Goal: Transaction & Acquisition: Purchase product/service

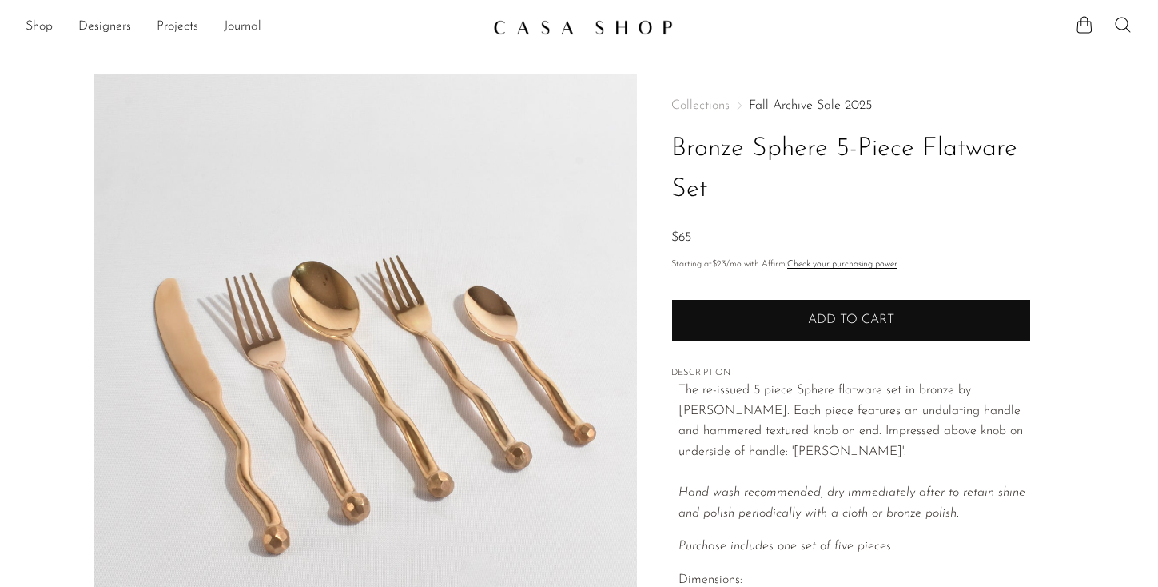
click at [792, 329] on button "Add to cart" at bounding box center [852, 320] width 360 height 42
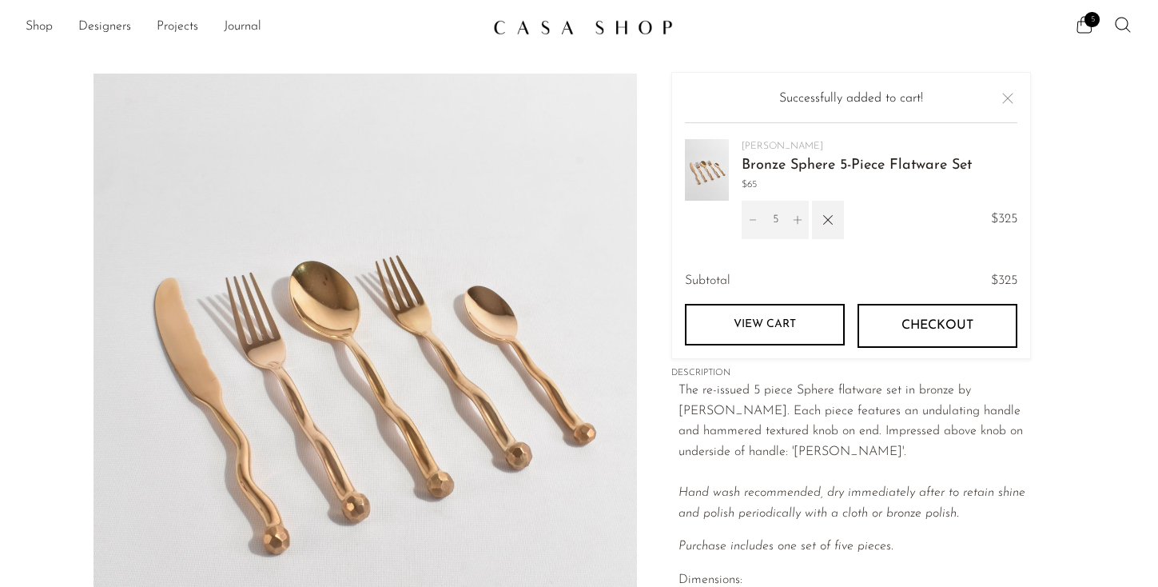
click at [753, 221] on icon "Decrement" at bounding box center [753, 219] width 11 height 11
type input "4"
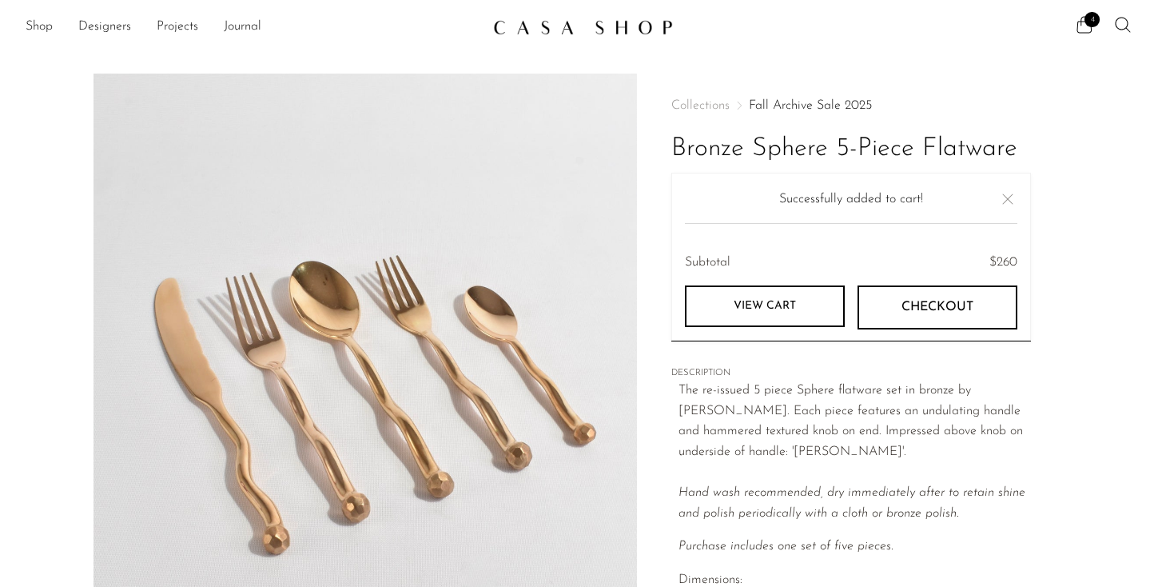
click at [1001, 201] on button "Close" at bounding box center [1008, 198] width 19 height 19
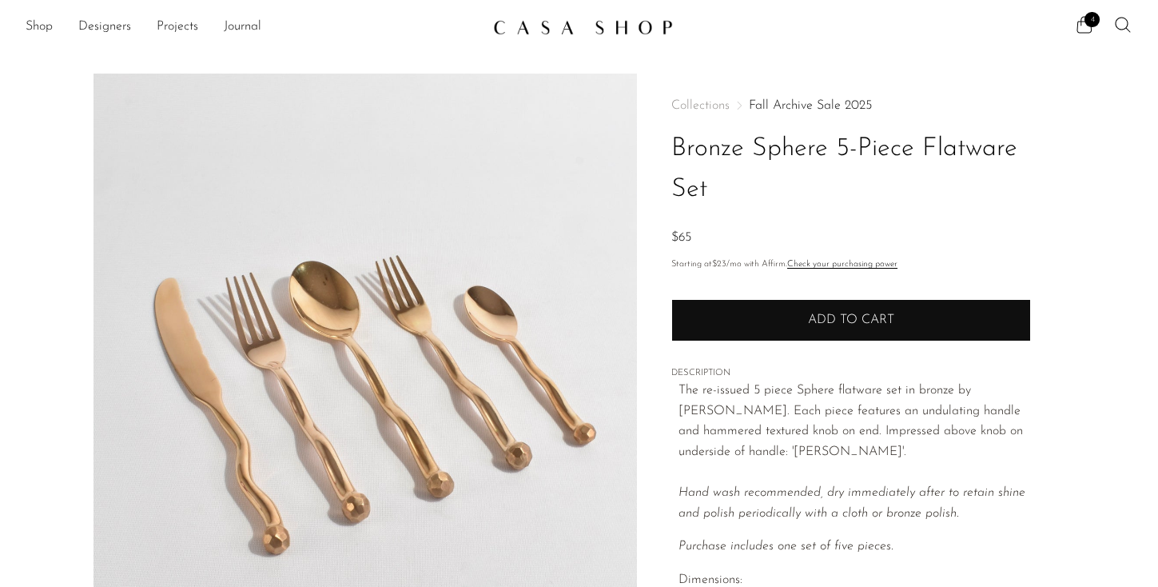
click at [772, 336] on button "Add to cart" at bounding box center [852, 320] width 360 height 42
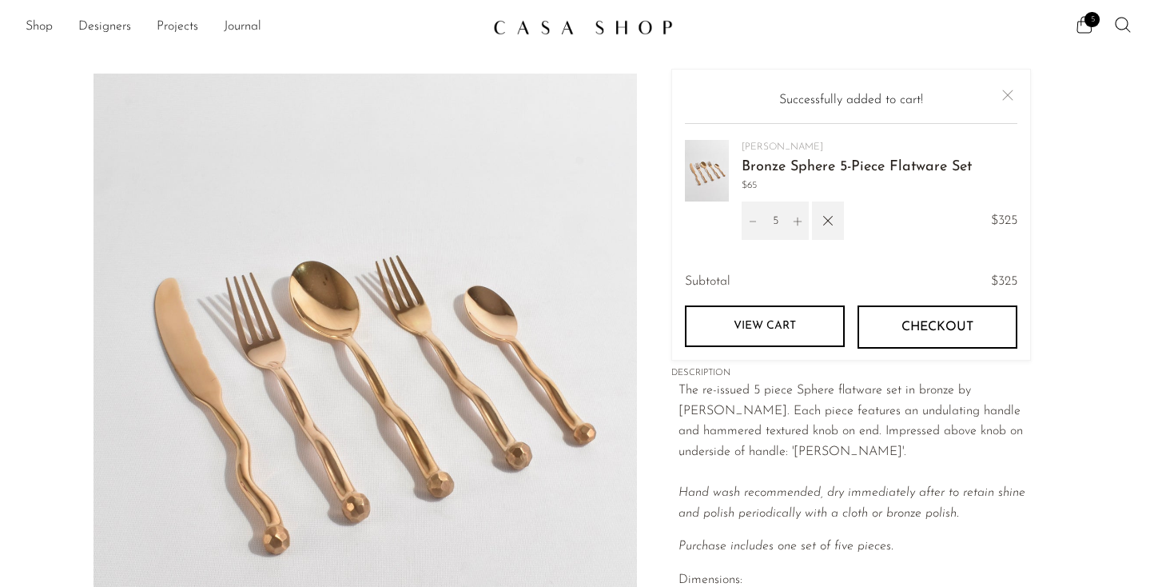
click at [792, 312] on link "View cart" at bounding box center [765, 326] width 160 height 42
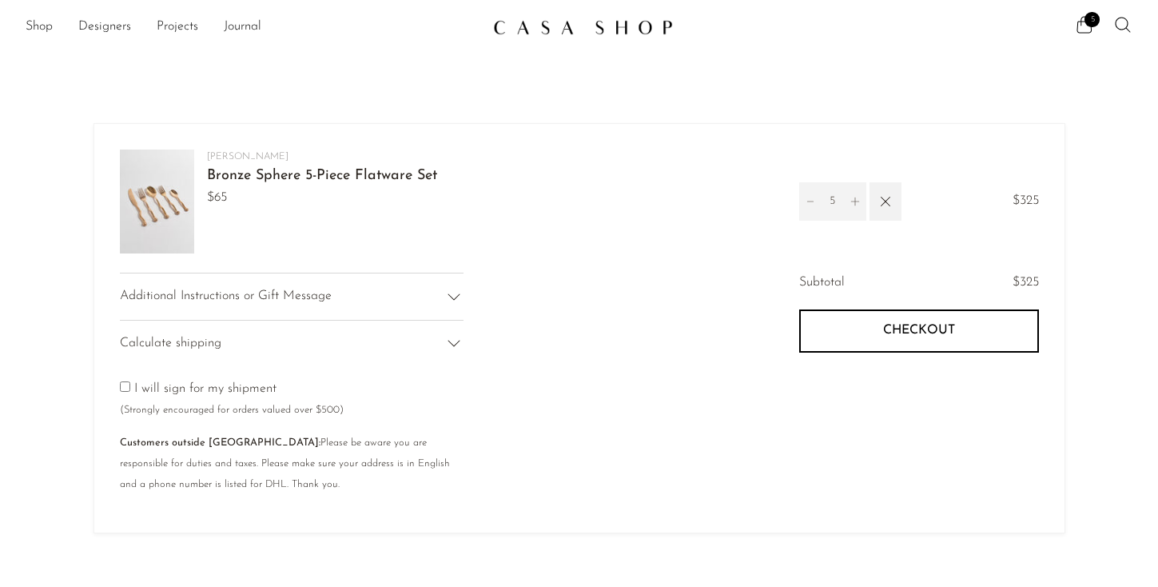
click at [814, 206] on icon "Decrement" at bounding box center [810, 201] width 11 height 11
type input "4"
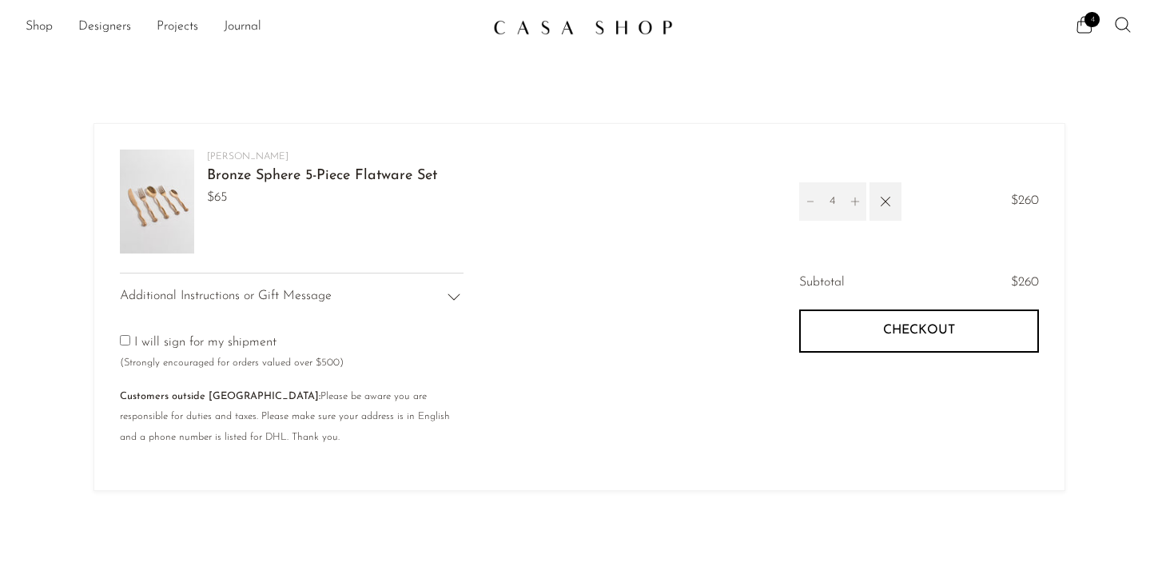
click at [806, 201] on icon "Decrement" at bounding box center [810, 201] width 11 height 11
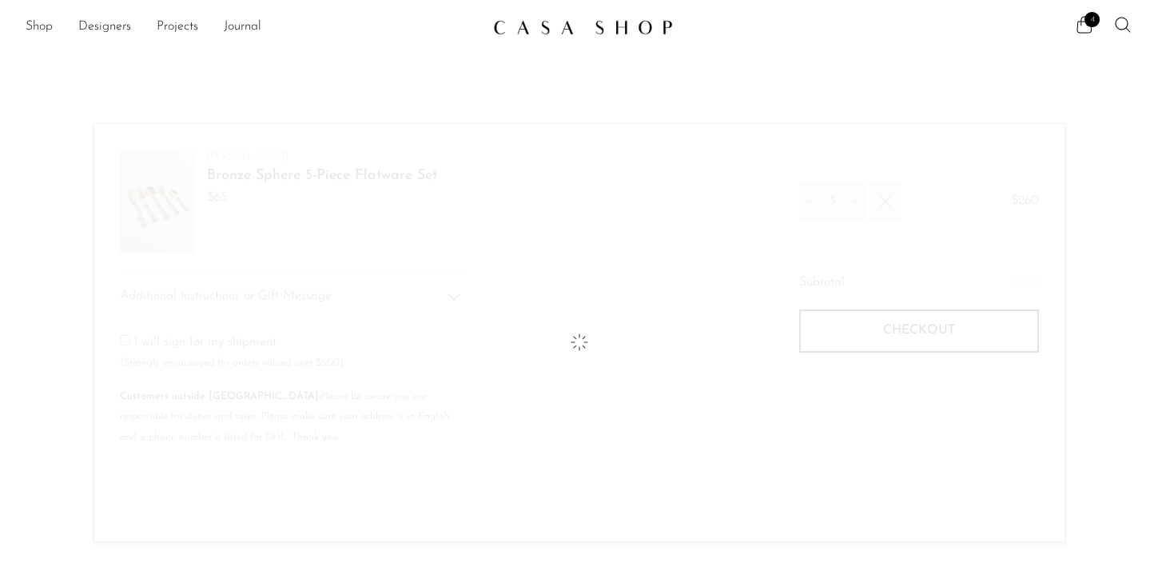
click at [806, 201] on icon "Decrement" at bounding box center [810, 201] width 11 height 11
type input "2"
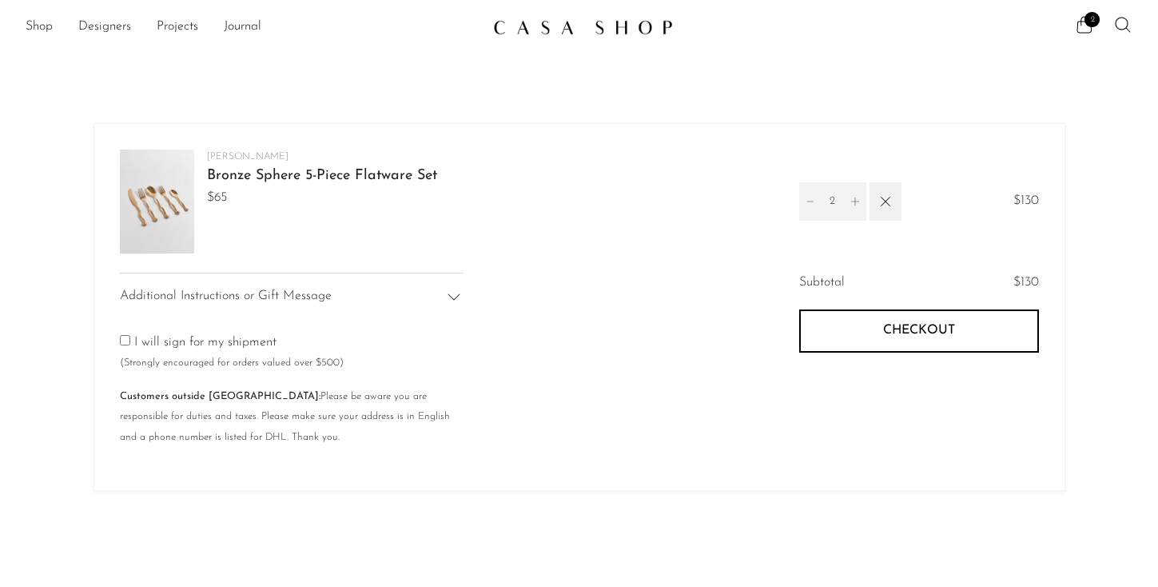
click at [856, 199] on icon "Increment" at bounding box center [855, 201] width 11 height 11
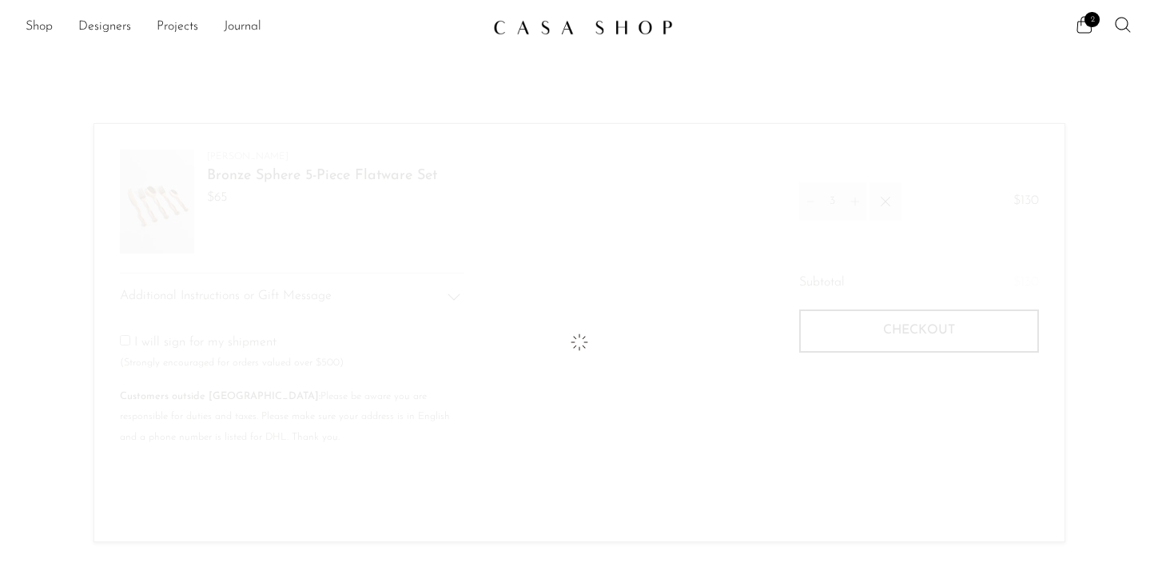
click at [856, 199] on icon "Increment" at bounding box center [855, 201] width 11 height 11
type input "4"
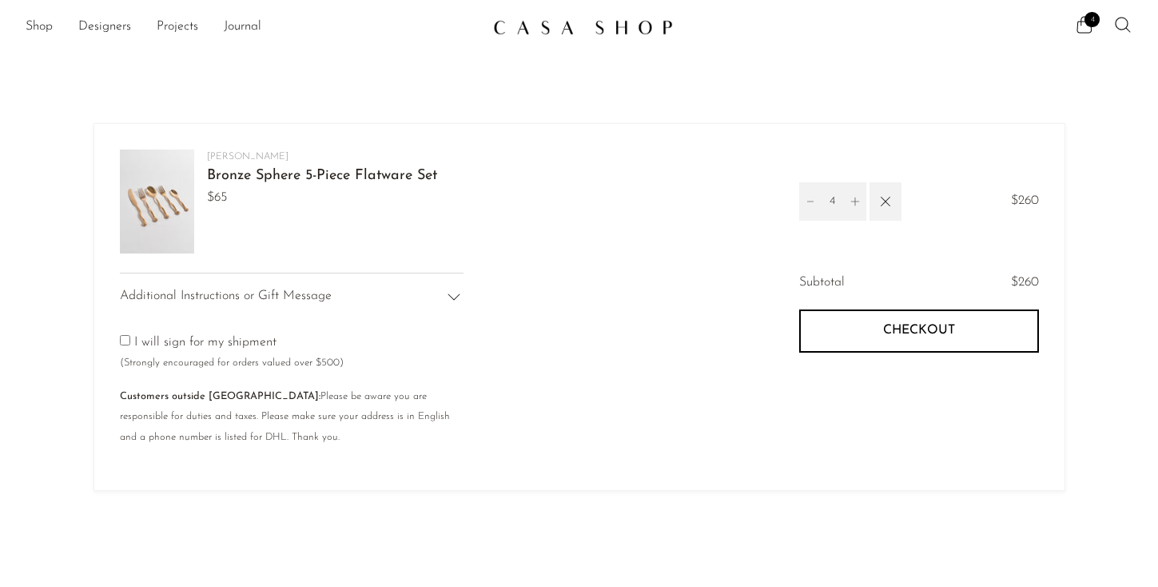
click at [804, 377] on shop-pay-wallet-button at bounding box center [802, 370] width 4 height 13
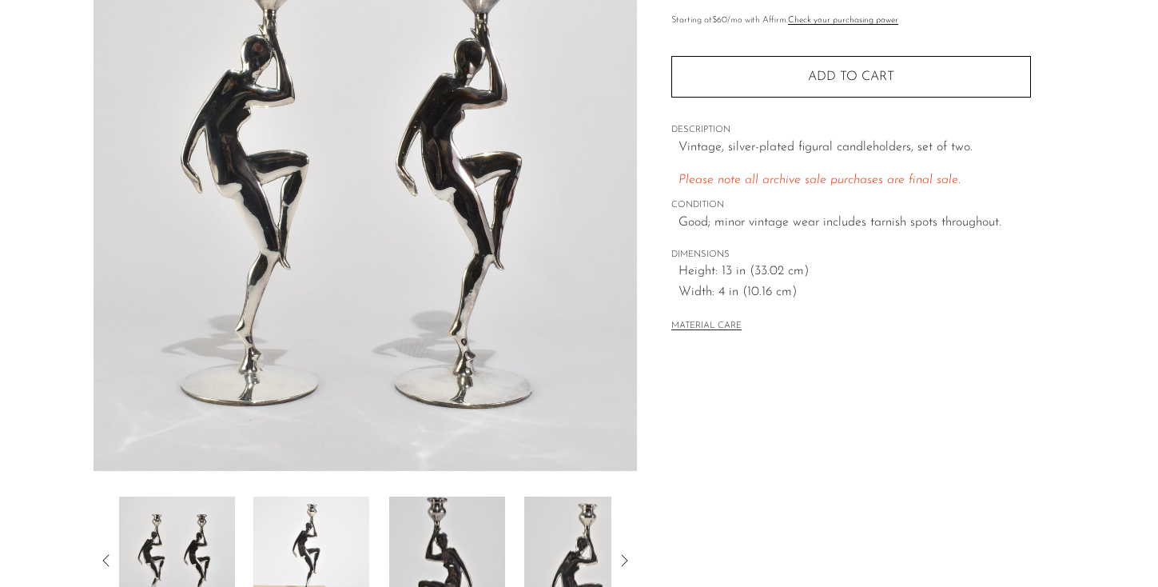
scroll to position [386, 0]
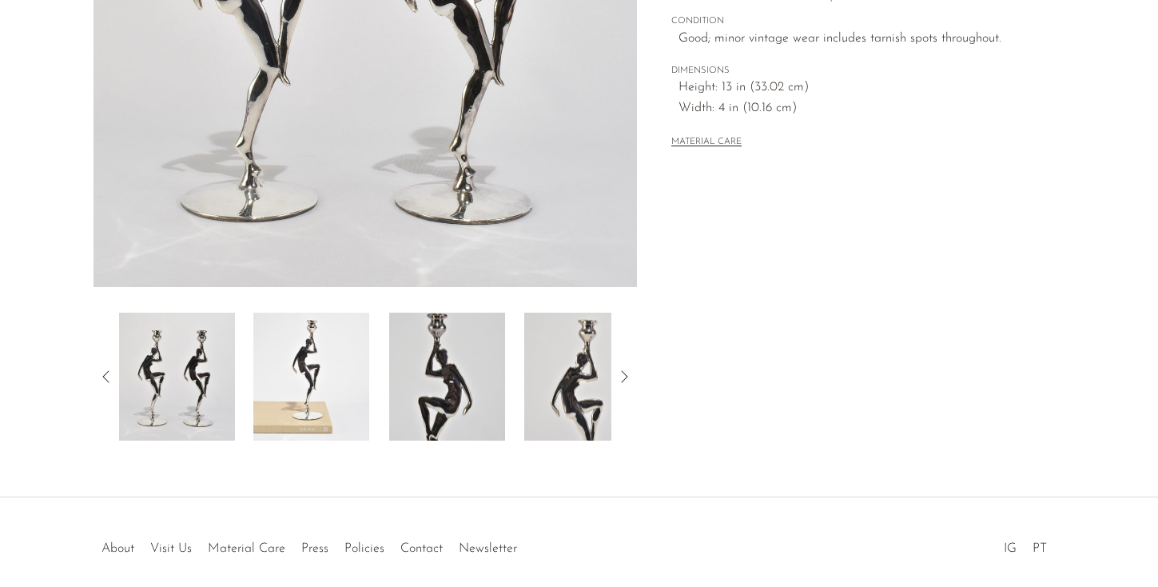
click at [437, 411] on img at bounding box center [447, 377] width 116 height 128
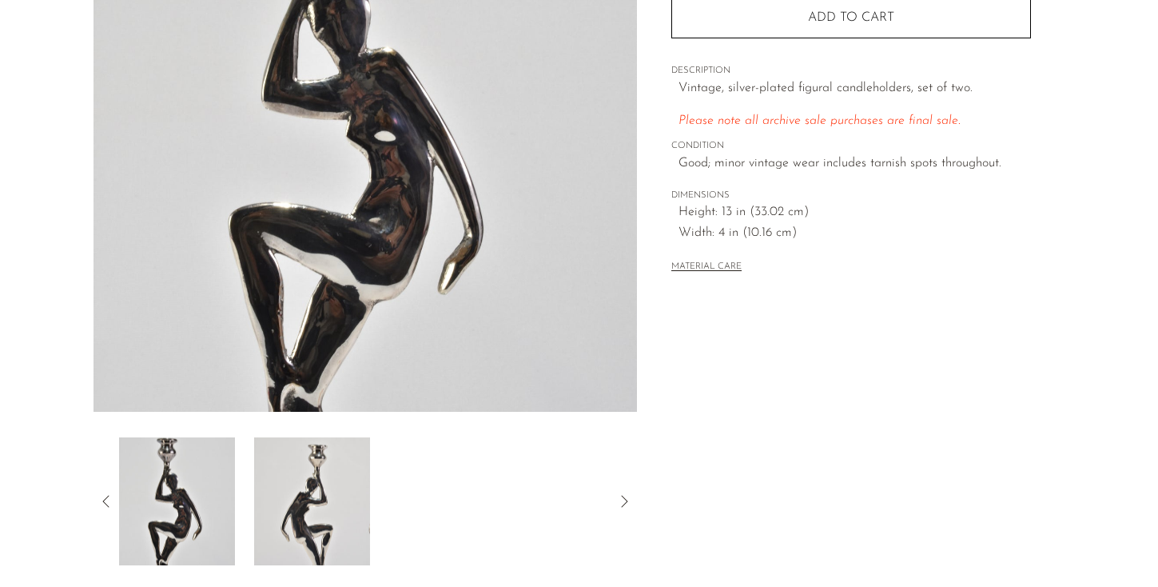
scroll to position [401, 0]
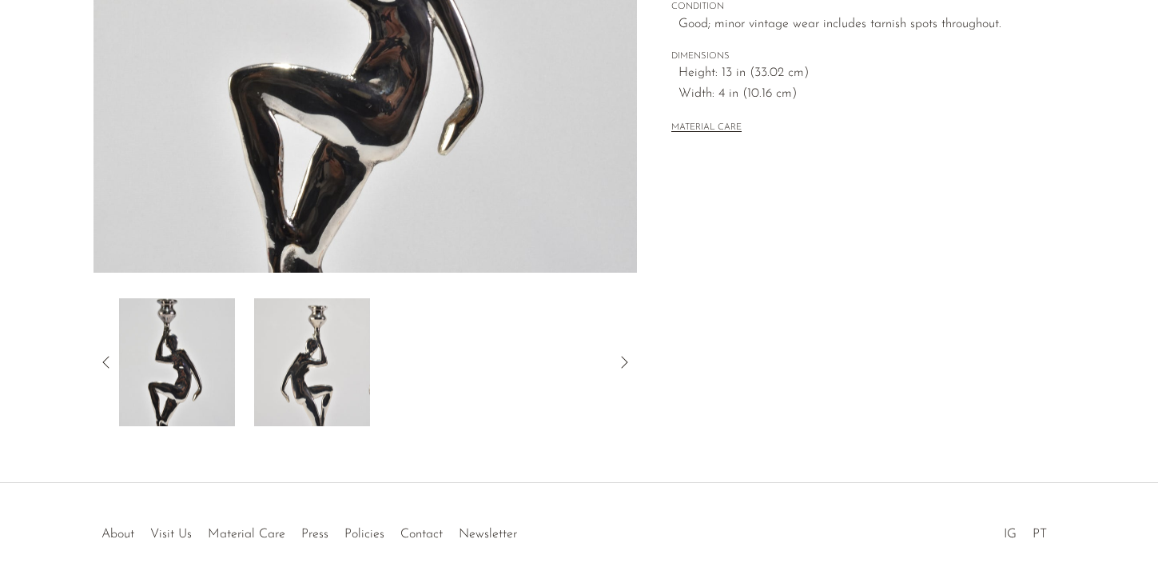
click at [320, 365] on img at bounding box center [311, 362] width 116 height 128
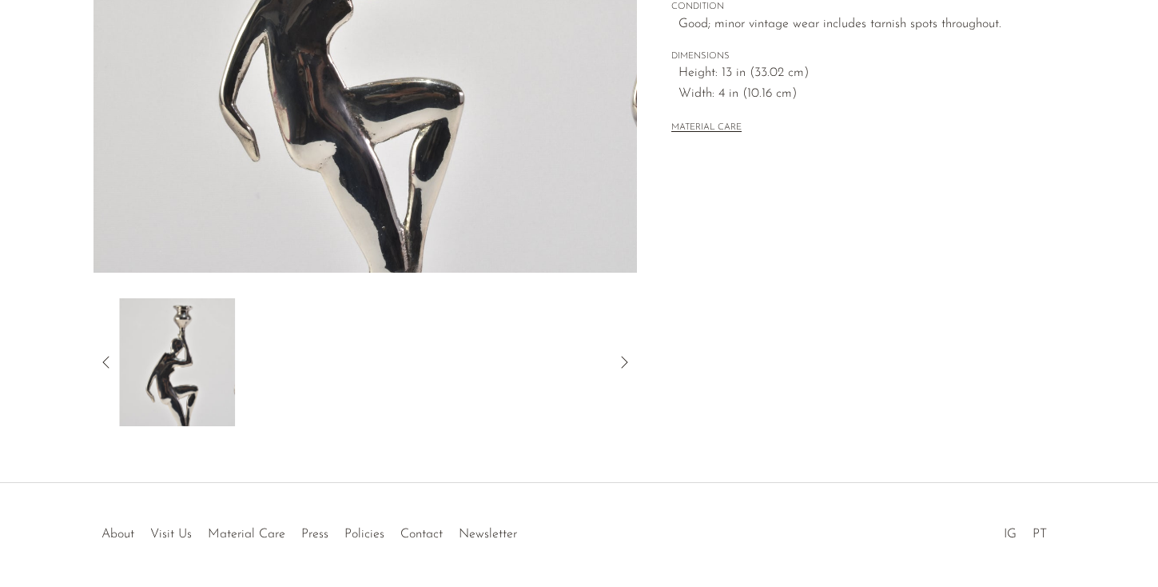
click at [89, 357] on article "Silver Figural Candleholders $350 $175" at bounding box center [579, 49] width 1023 height 753
click at [108, 367] on icon at bounding box center [105, 362] width 6 height 12
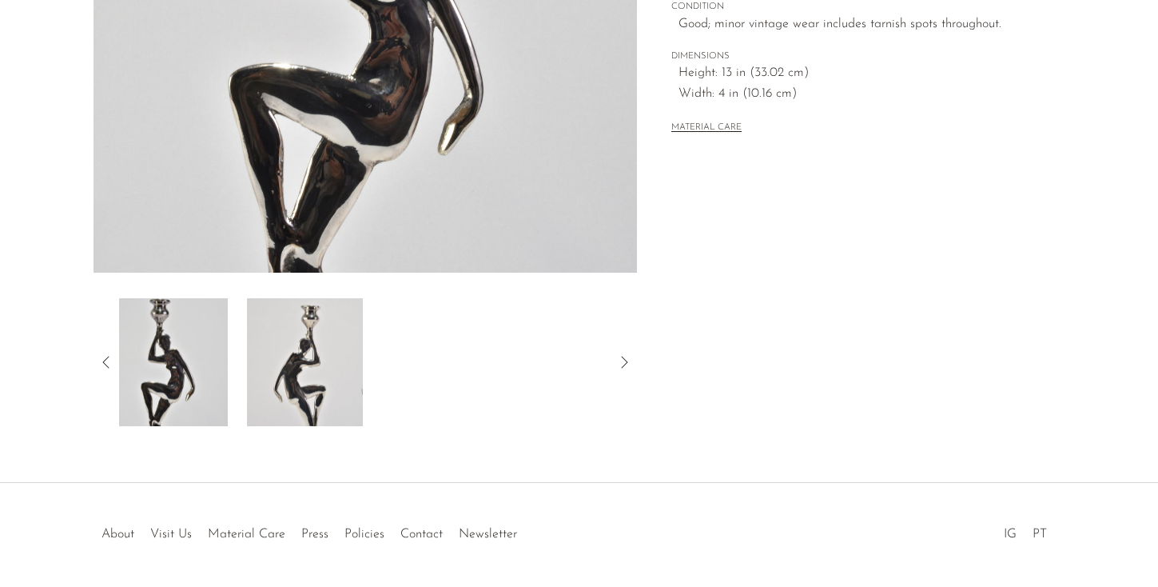
click at [108, 367] on icon at bounding box center [105, 362] width 6 height 12
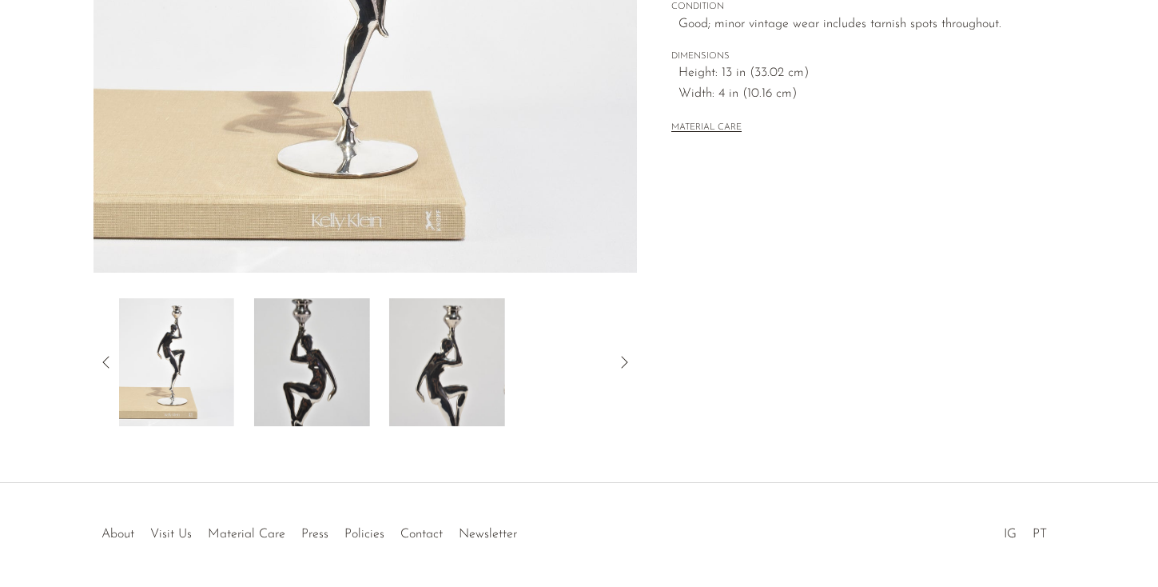
click at [108, 367] on icon at bounding box center [105, 362] width 6 height 12
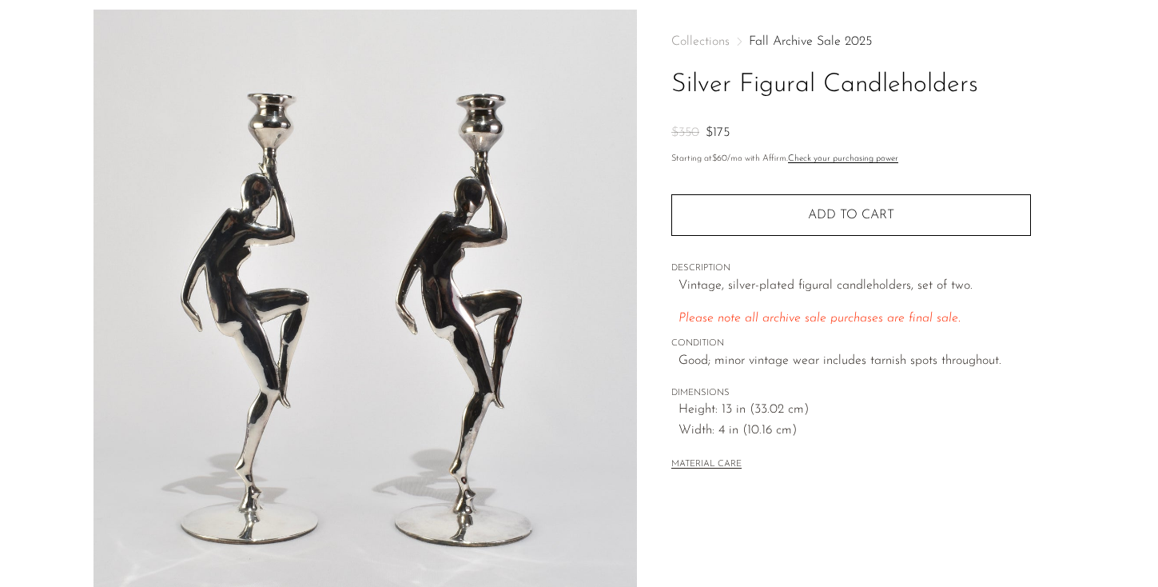
scroll to position [0, 0]
